Goal: Information Seeking & Learning: Learn about a topic

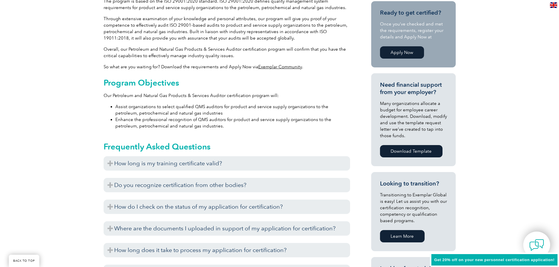
scroll to position [264, 0]
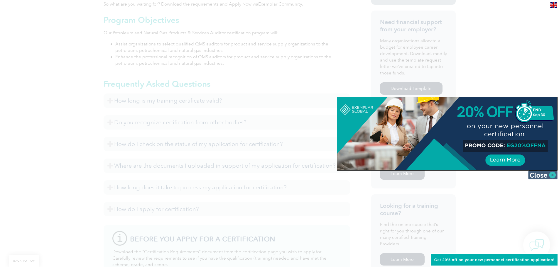
click at [535, 177] on img at bounding box center [542, 175] width 29 height 9
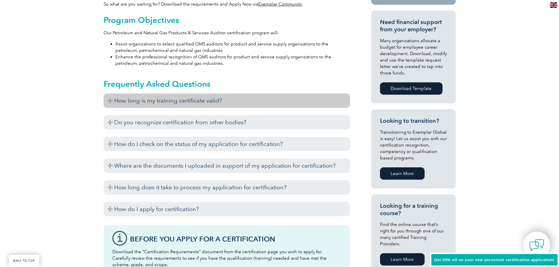
click at [107, 99] on h3 "How long is my training certificate valid?" at bounding box center [227, 101] width 246 height 14
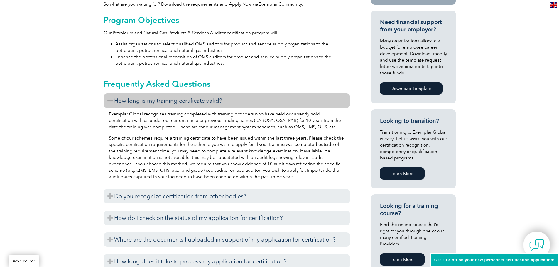
click at [107, 99] on h3 "How long is my training certificate valid?" at bounding box center [227, 101] width 246 height 14
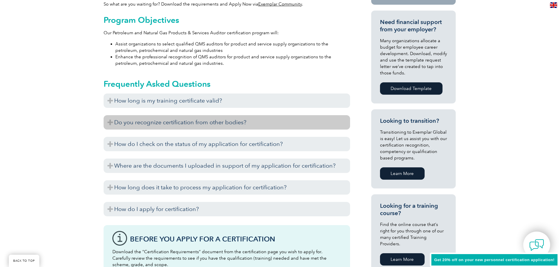
click at [107, 121] on h3 "Do you recognize certification from other bodies?" at bounding box center [227, 122] width 246 height 14
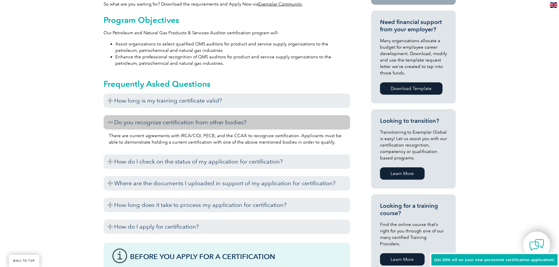
click at [107, 121] on h3 "Do you recognize certification from other bodies?" at bounding box center [227, 122] width 246 height 14
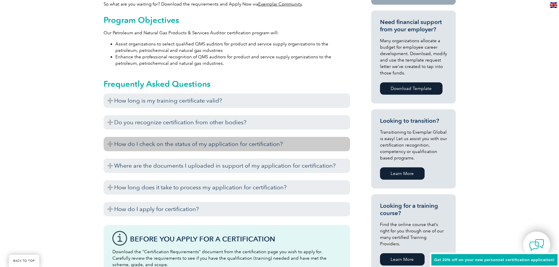
click at [107, 143] on h3 "How do I check on the status of my application for certification?" at bounding box center [227, 144] width 246 height 14
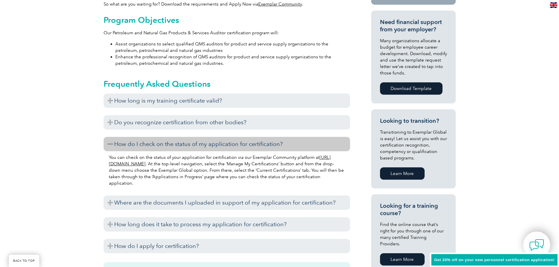
click at [107, 143] on h3 "How do I check on the status of my application for certification?" at bounding box center [227, 144] width 246 height 14
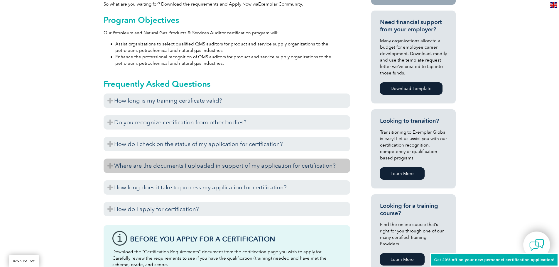
click at [106, 166] on h3 "Where are the documents I uploaded in support of my application for certificati…" at bounding box center [227, 166] width 246 height 14
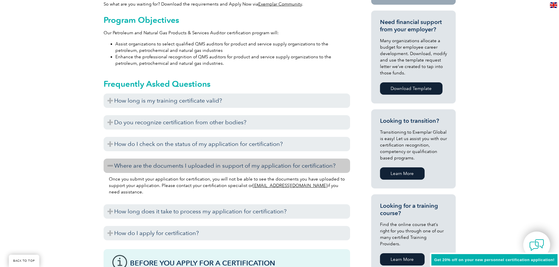
click at [106, 166] on h3 "Where are the documents I uploaded in support of my application for certificati…" at bounding box center [227, 166] width 246 height 14
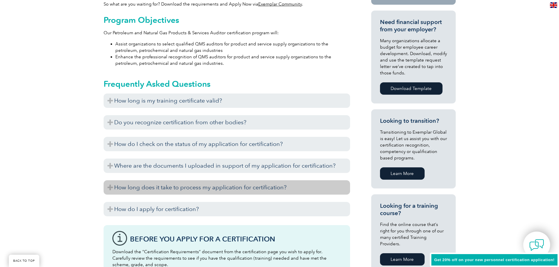
click at [107, 189] on h3 "How long does it take to process my application for certification?" at bounding box center [227, 187] width 246 height 14
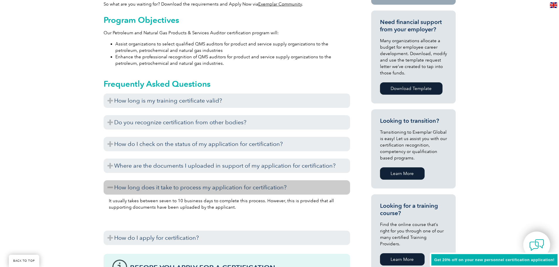
click at [107, 189] on h3 "How long does it take to process my application for certification?" at bounding box center [227, 187] width 246 height 14
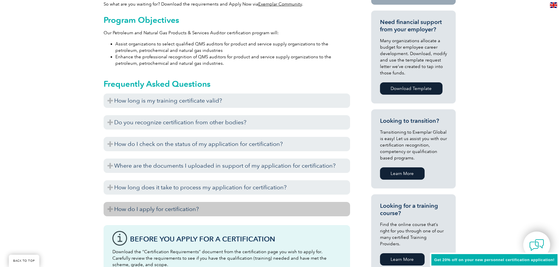
click at [110, 209] on h3 "How do I apply for certification?" at bounding box center [227, 209] width 246 height 14
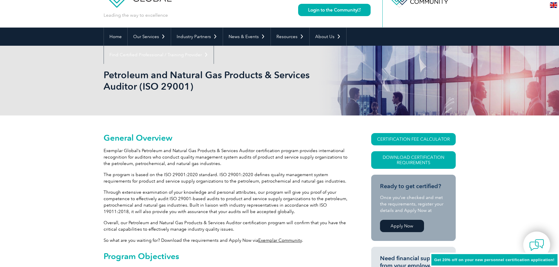
scroll to position [20, 0]
